Goal: Transaction & Acquisition: Purchase product/service

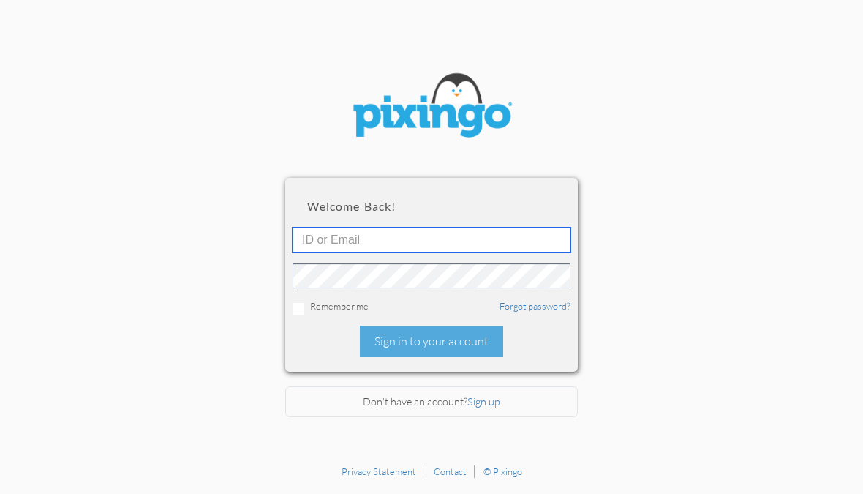
click at [327, 241] on input "text" at bounding box center [432, 239] width 278 height 25
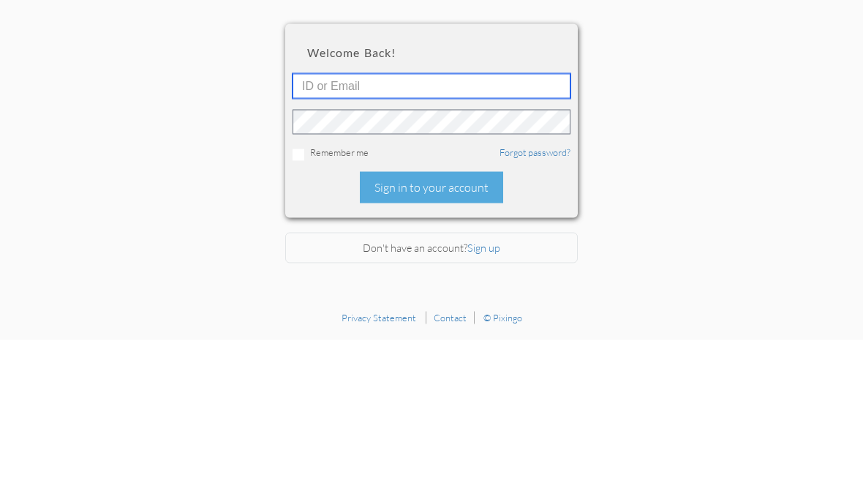
type input "2652"
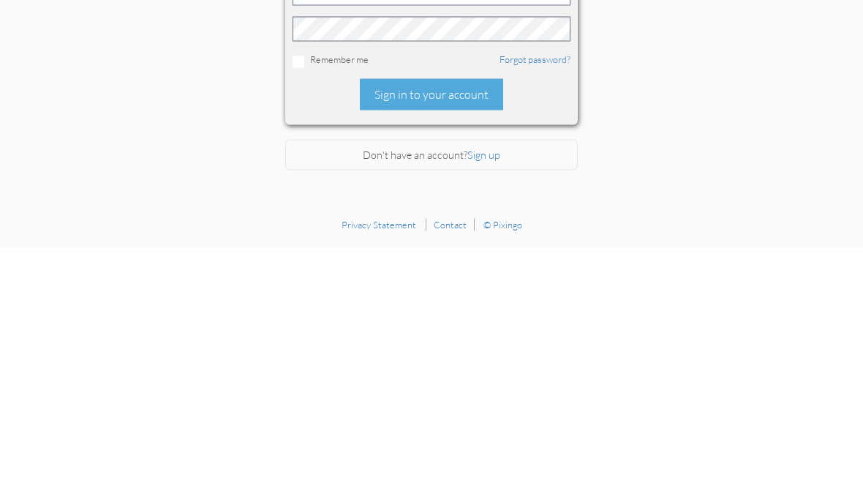
click at [416, 325] on div "Sign in to your account" at bounding box center [431, 340] width 143 height 31
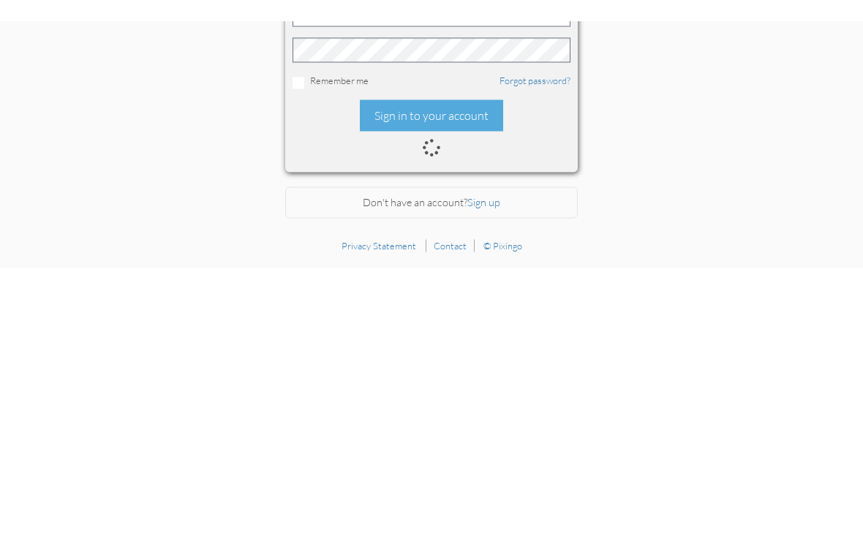
scroll to position [18, 0]
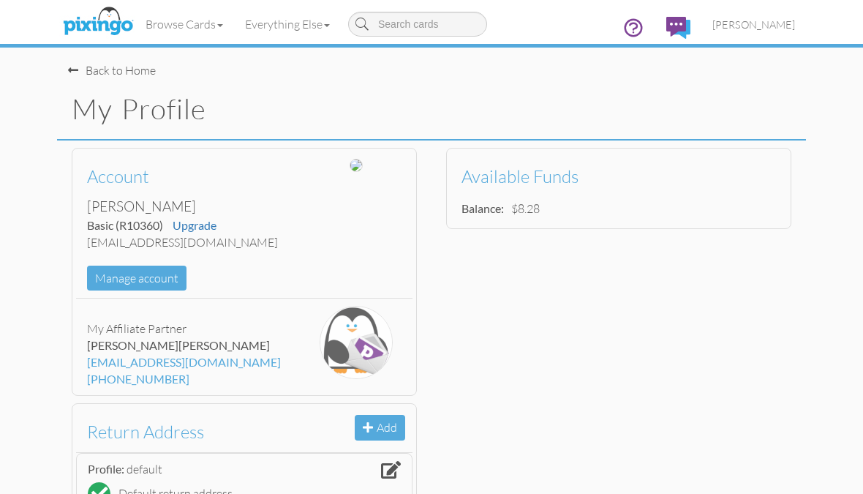
click at [75, 72] on span at bounding box center [73, 70] width 10 height 12
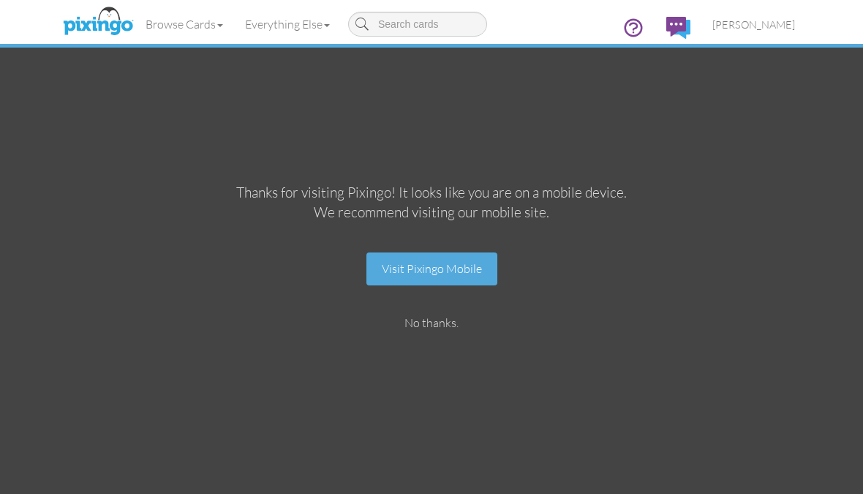
click at [181, 28] on link "Browse Cards" at bounding box center [184, 24] width 99 height 37
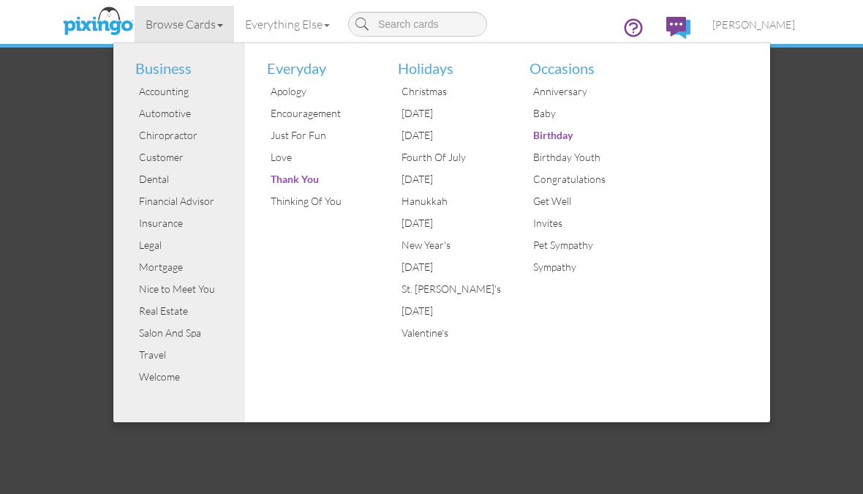
click at [150, 227] on div "Insurance" at bounding box center [190, 223] width 110 height 22
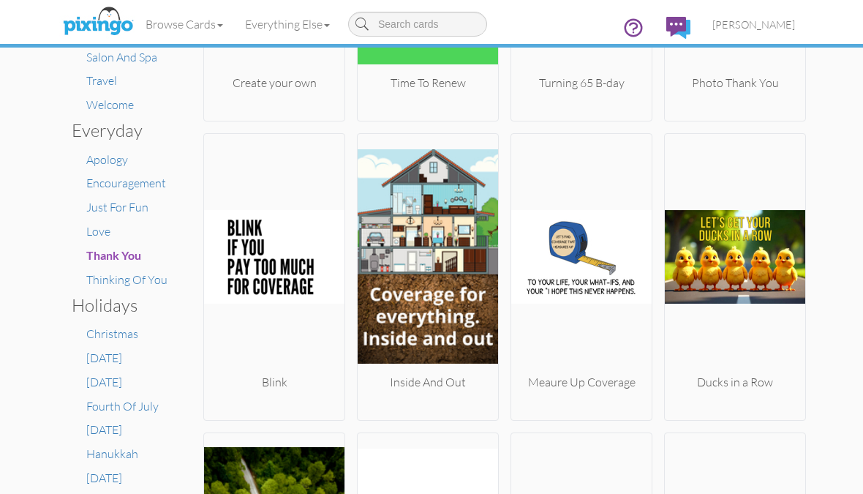
scroll to position [385, 0]
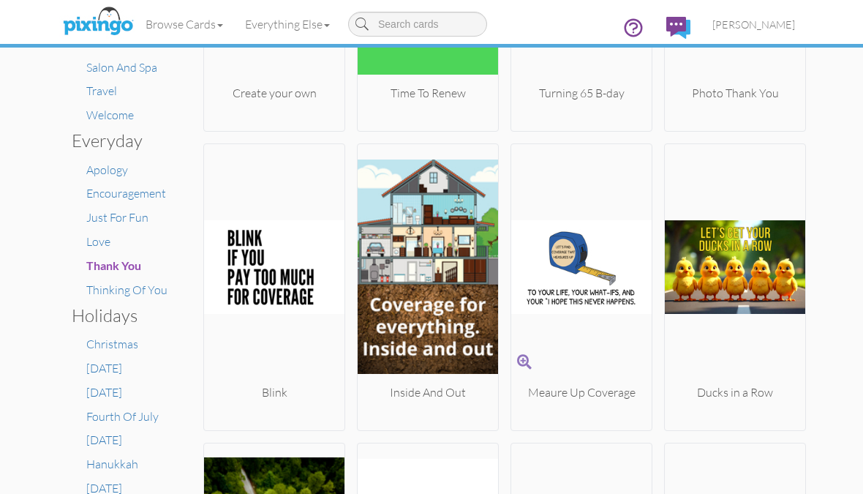
click at [517, 363] on span at bounding box center [524, 362] width 15 height 20
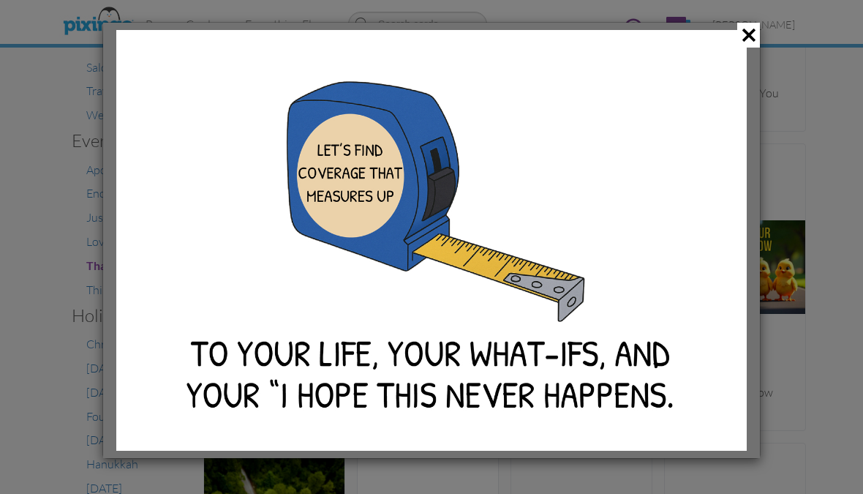
click at [842, 363] on div at bounding box center [431, 247] width 863 height 494
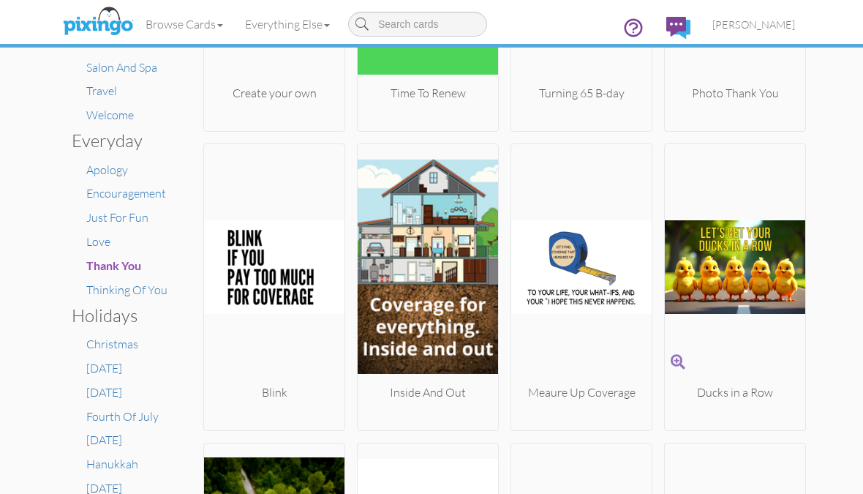
click at [667, 366] on img at bounding box center [735, 267] width 140 height 234
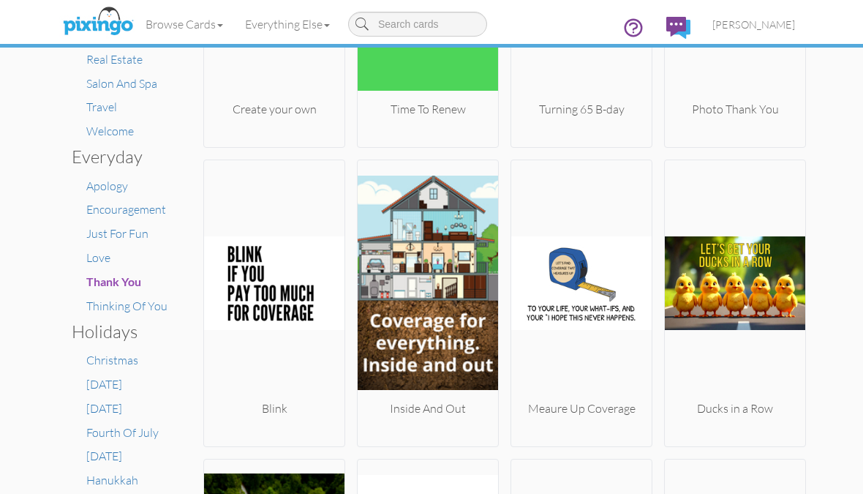
scroll to position [383, 0]
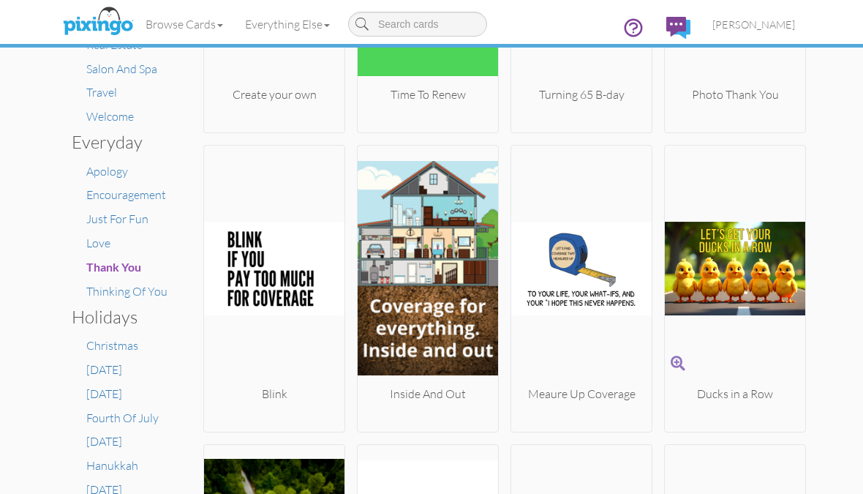
click at [698, 271] on img at bounding box center [735, 268] width 140 height 234
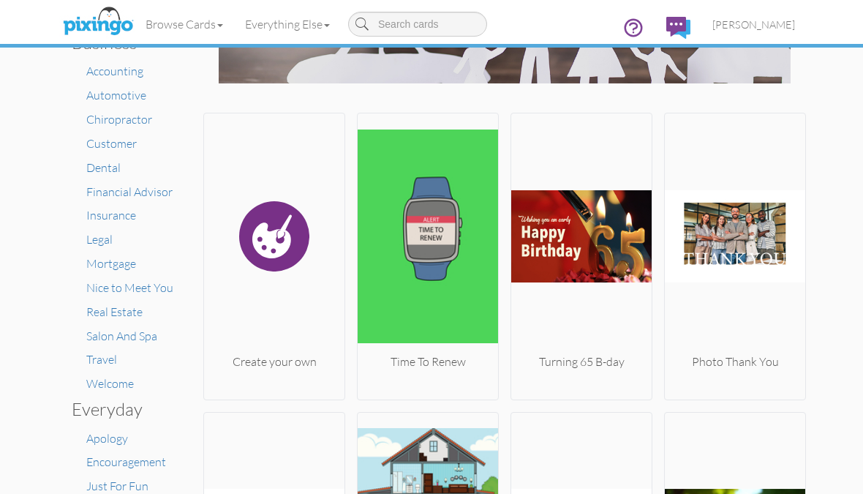
scroll to position [118, 0]
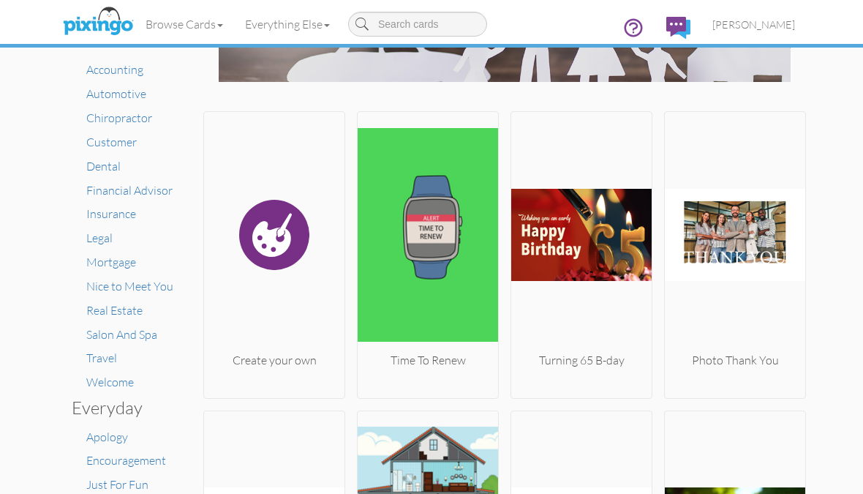
click at [101, 357] on span "Travel" at bounding box center [101, 357] width 31 height 15
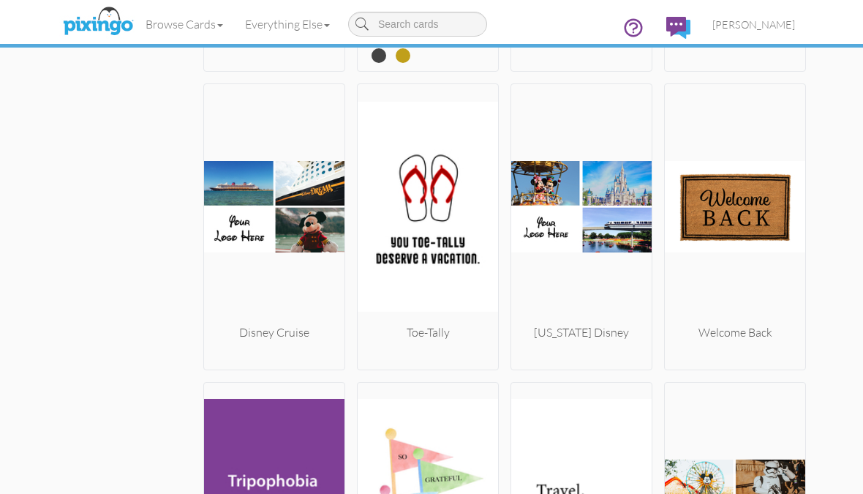
scroll to position [1377, 0]
